Goal: Information Seeking & Learning: Learn about a topic

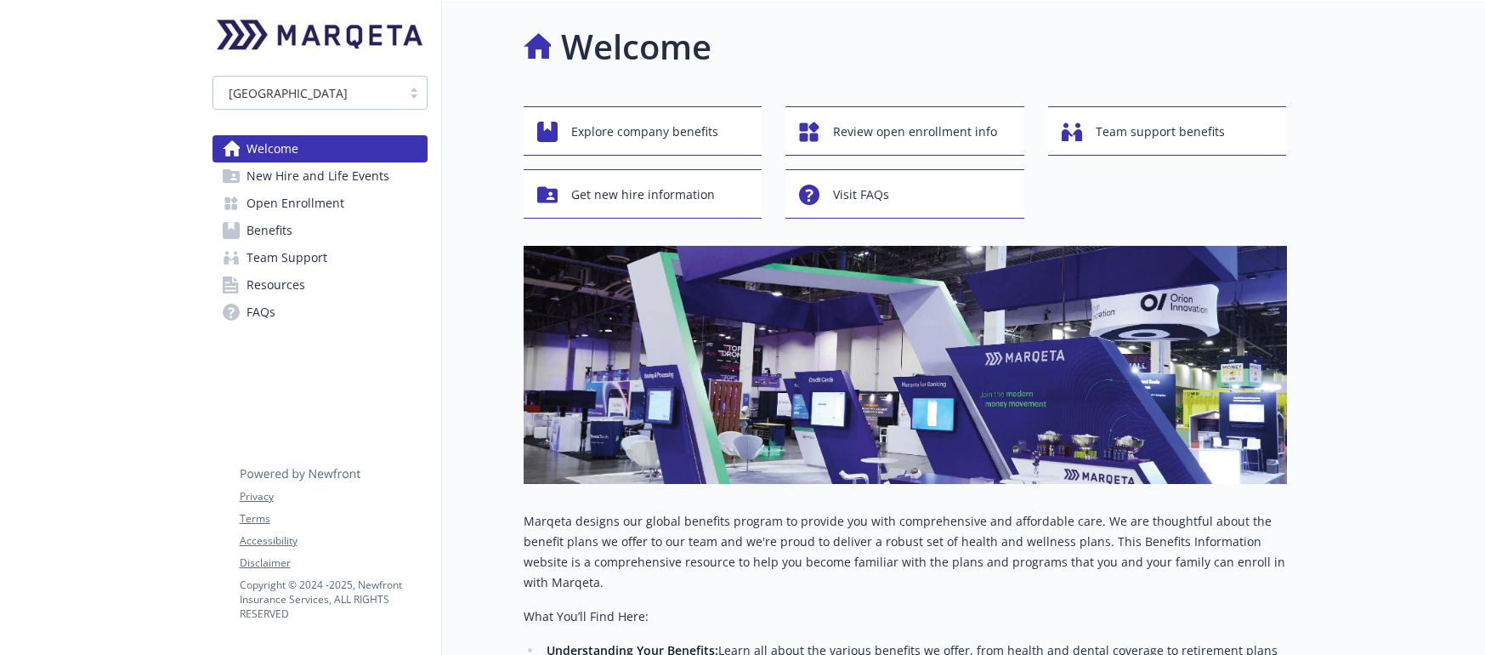
click at [310, 206] on span "Open Enrollment" at bounding box center [296, 203] width 98 height 27
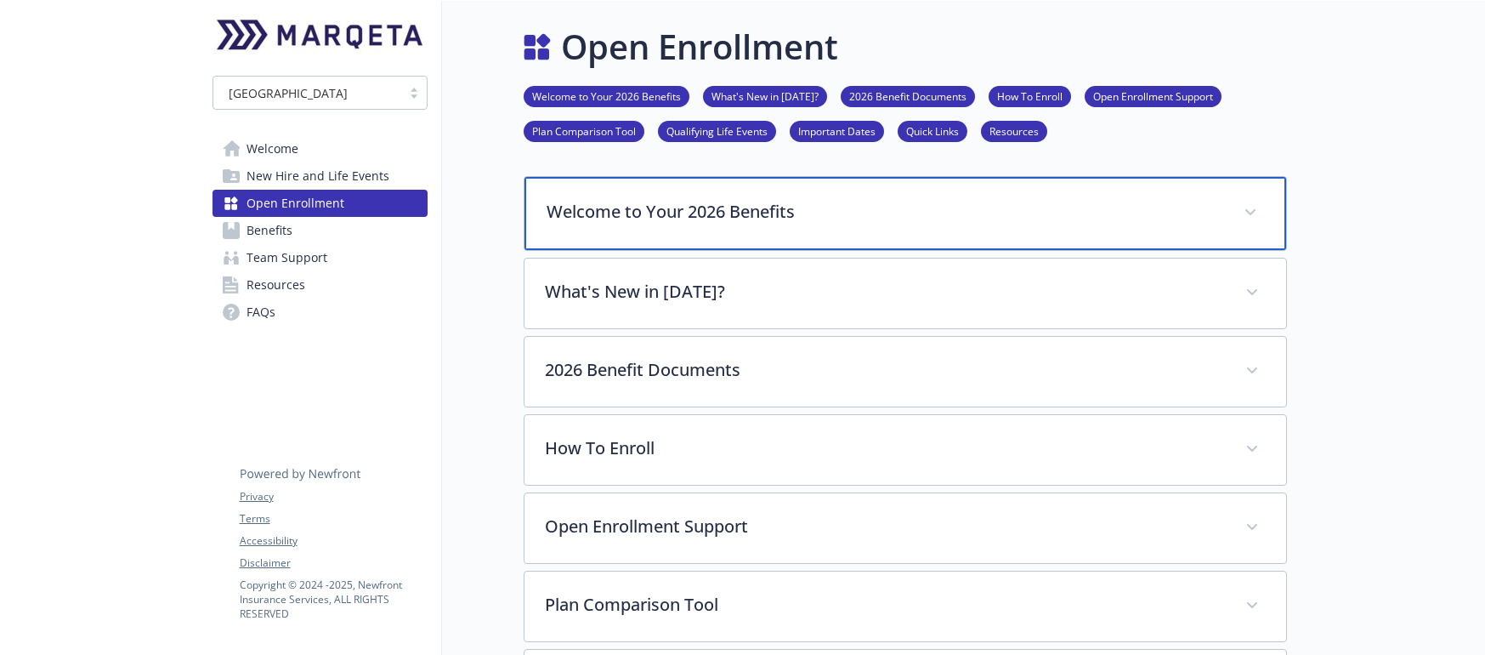
click at [748, 218] on p "Welcome to Your 2026 Benefits" at bounding box center [885, 212] width 677 height 26
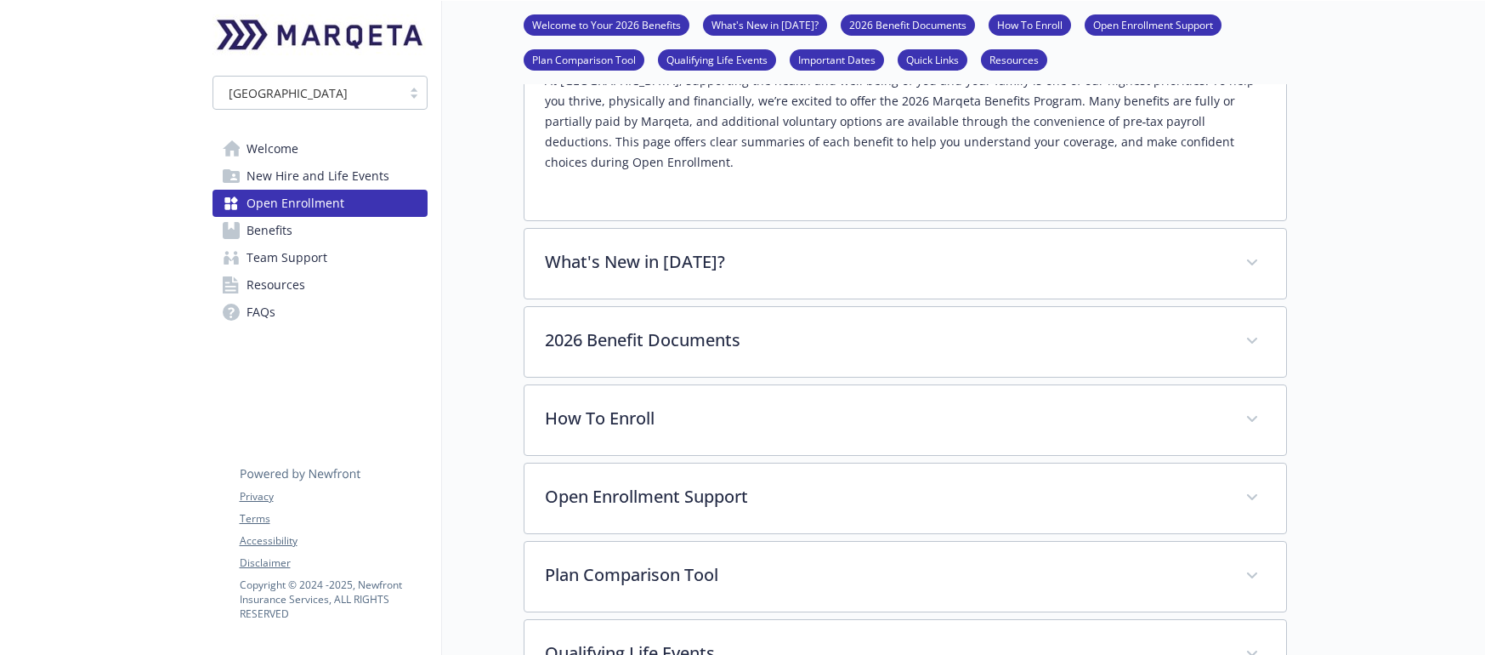
scroll to position [194, 0]
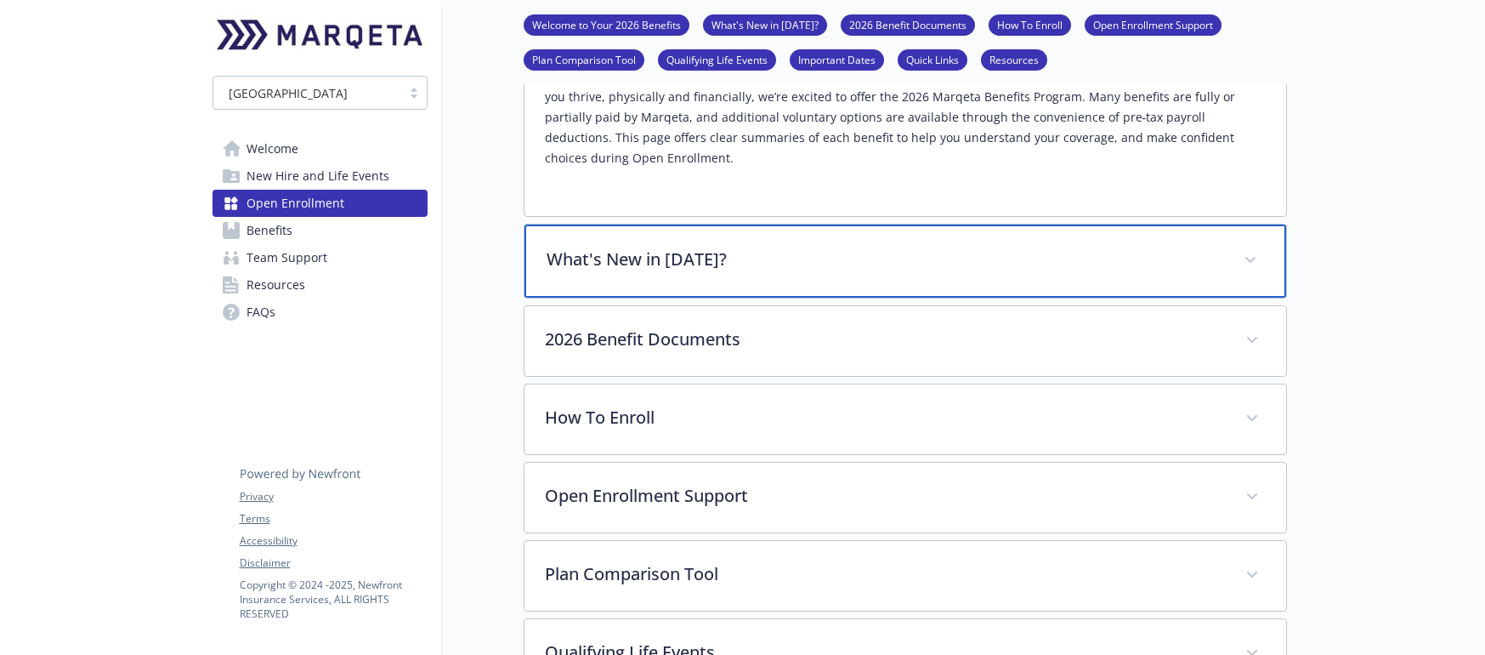
click at [725, 247] on p "What's New in [DATE]?" at bounding box center [885, 260] width 677 height 26
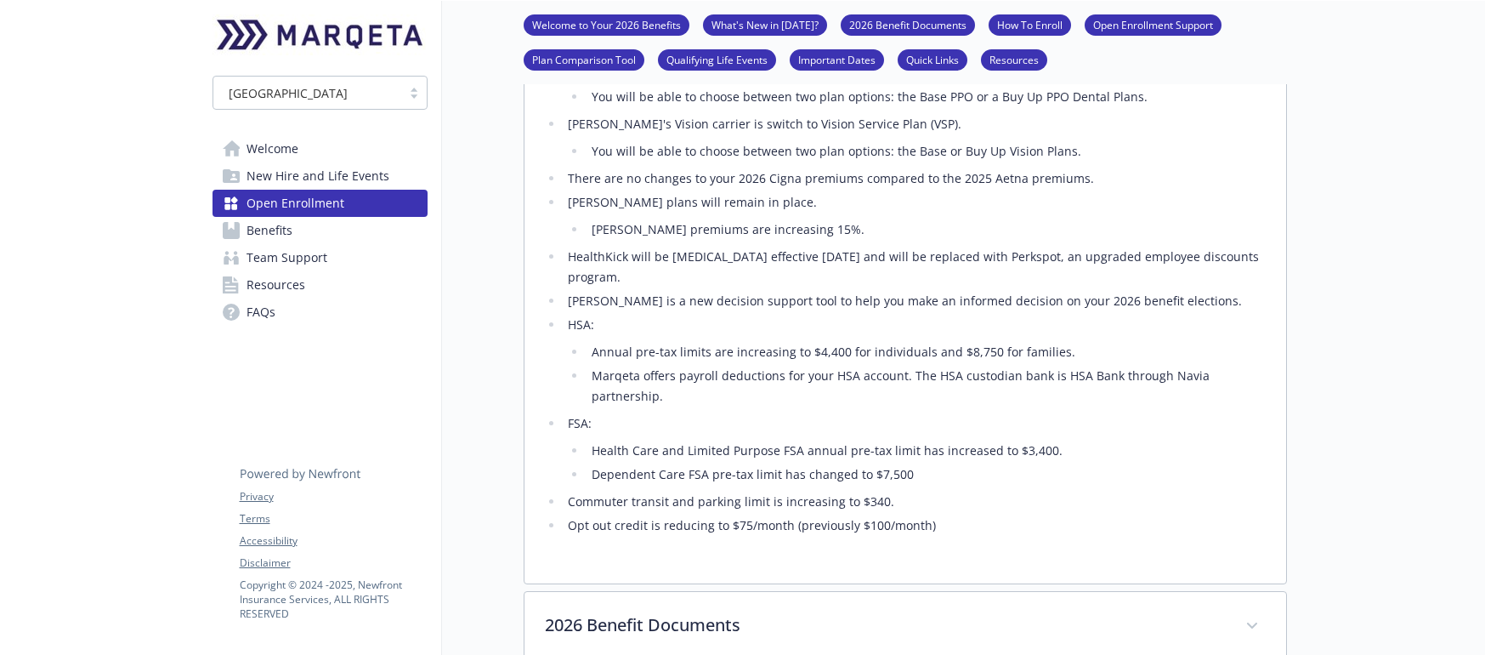
scroll to position [523, 0]
